Goal: Navigation & Orientation: Go to known website

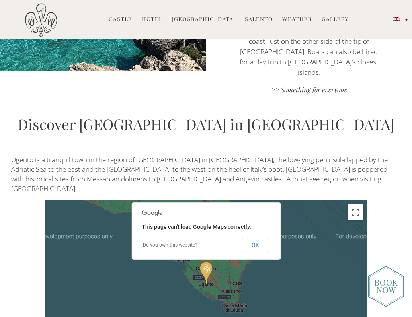
scroll to position [1461, 0]
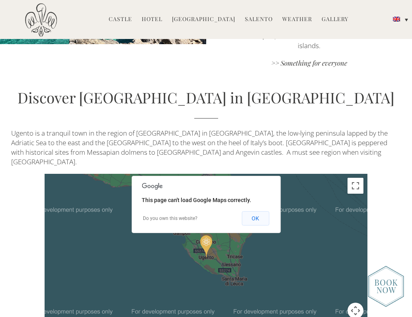
click at [260, 211] on button "OK" at bounding box center [254, 218] width 27 height 14
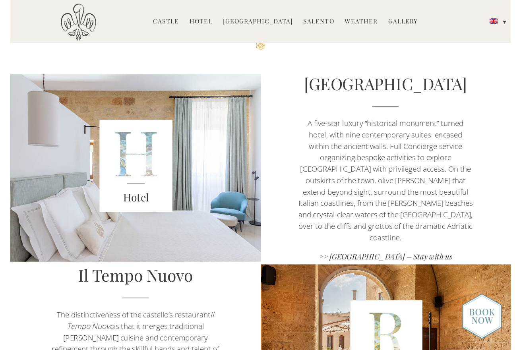
scroll to position [323, 0]
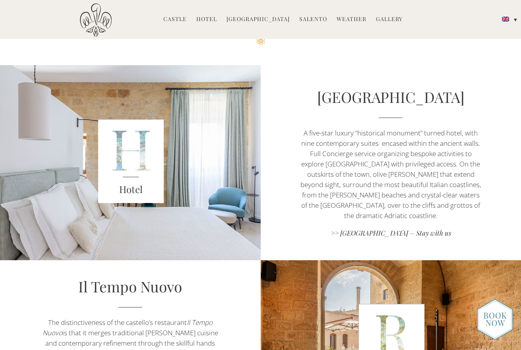
click at [98, 20] on img at bounding box center [96, 20] width 32 height 34
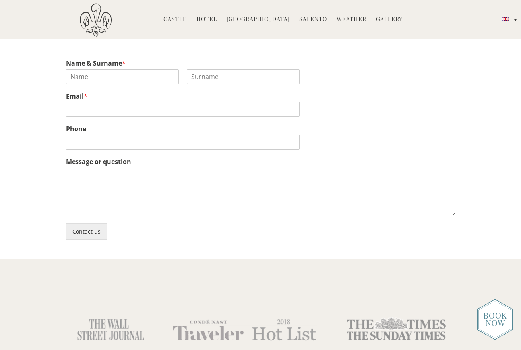
scroll to position [1902, 0]
